Goal: Information Seeking & Learning: Learn about a topic

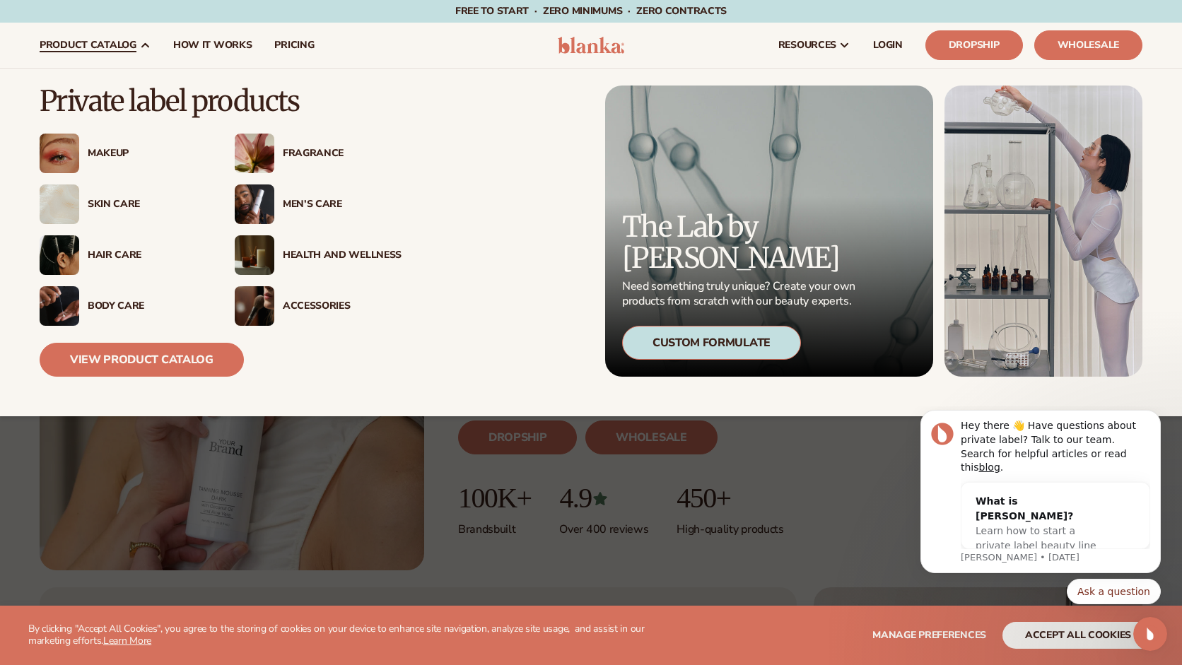
click at [118, 48] on span "product catalog" at bounding box center [88, 45] width 97 height 11
click at [146, 347] on link "View Product Catalog" at bounding box center [142, 360] width 204 height 34
